Goal: Task Accomplishment & Management: Use online tool/utility

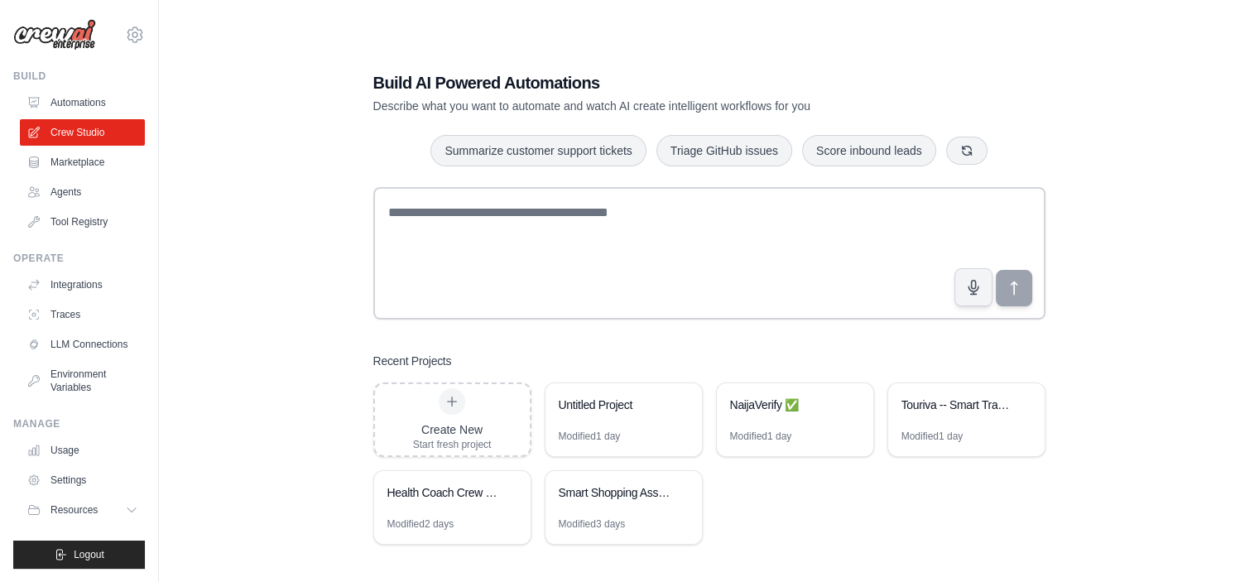
drag, startPoint x: 1213, startPoint y: 108, endPoint x: 1163, endPoint y: 120, distance: 52.0
click at [1213, 107] on div "Build AI Powered Automations Describe what you want to automate and watch AI cr…" at bounding box center [708, 308] width 1047 height 582
click at [756, 433] on div "Modified 1 day" at bounding box center [761, 436] width 62 height 13
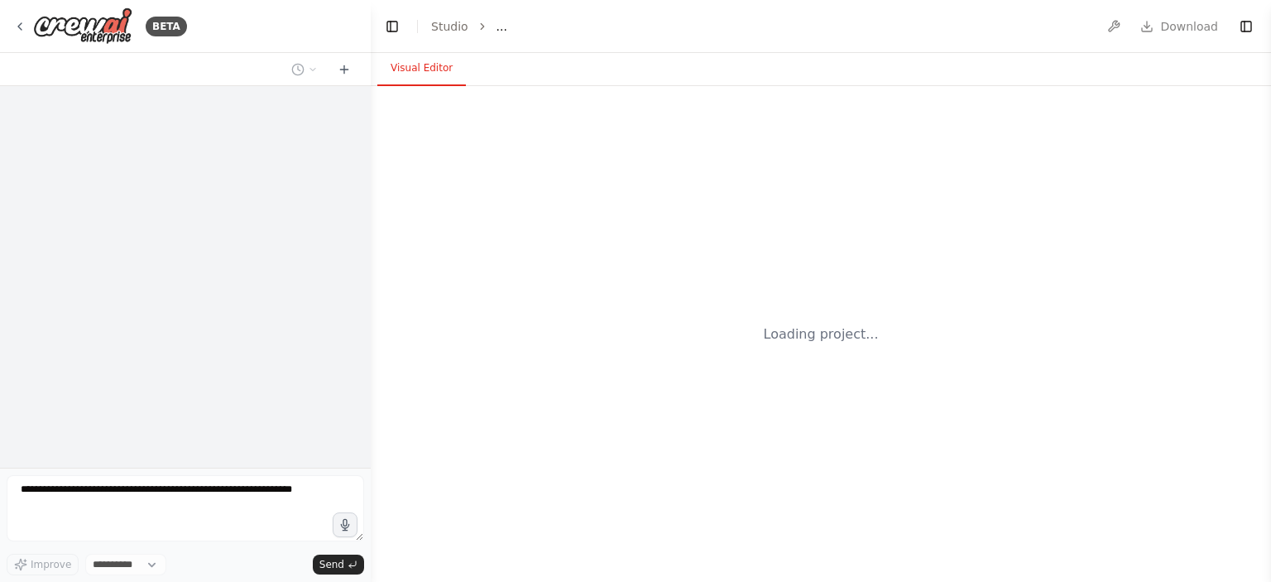
select select "****"
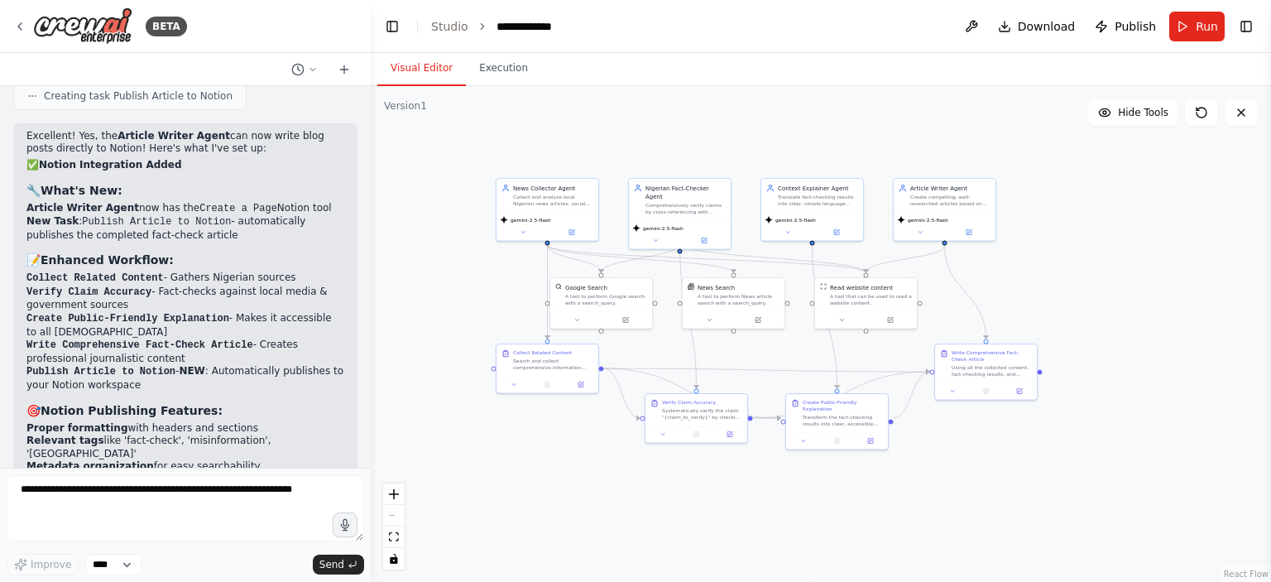
drag, startPoint x: 793, startPoint y: 139, endPoint x: 685, endPoint y: 146, distance: 107.8
click at [685, 146] on div ".deletable-edge-delete-btn { width: 20px; height: 20px; border: 0px solid #ffff…" at bounding box center [821, 334] width 900 height 496
click at [1051, 32] on span "Download" at bounding box center [1047, 26] width 58 height 17
